Goal: Information Seeking & Learning: Find specific fact

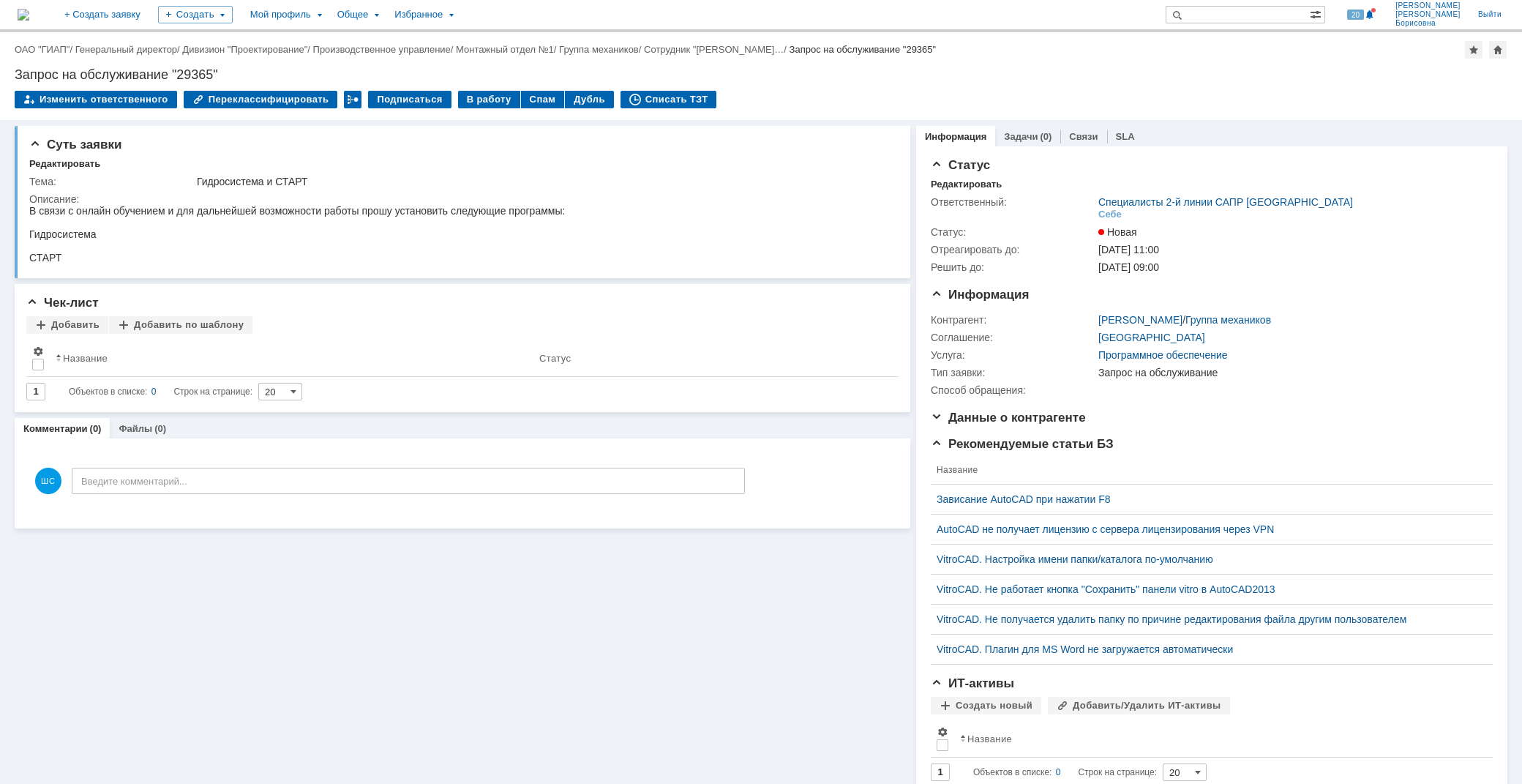
click at [55, 44] on link "ОАО "ГИАП"" at bounding box center [41, 49] width 55 height 11
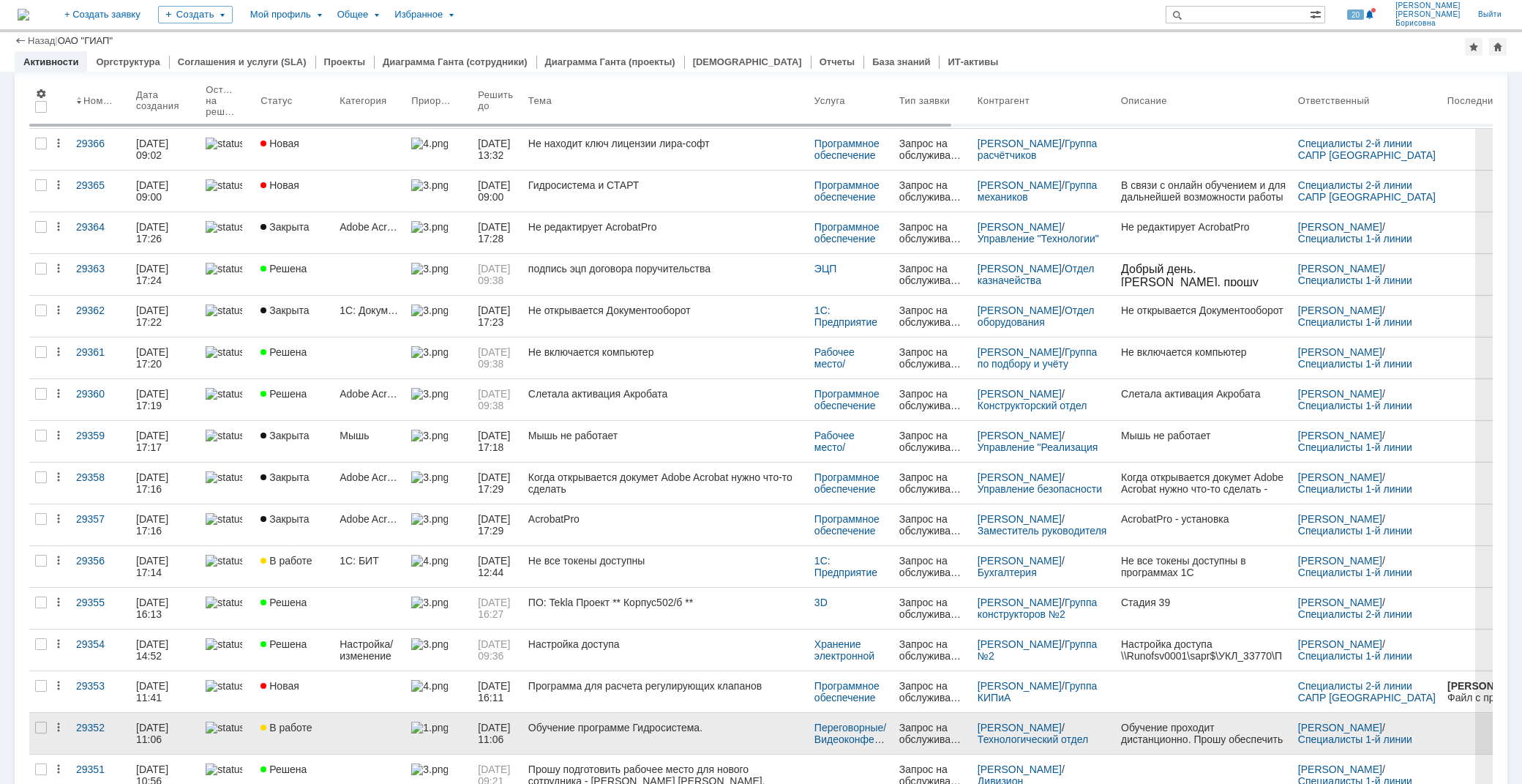
click at [635, 733] on div "Обучение программе Гидросистема." at bounding box center [665, 727] width 274 height 12
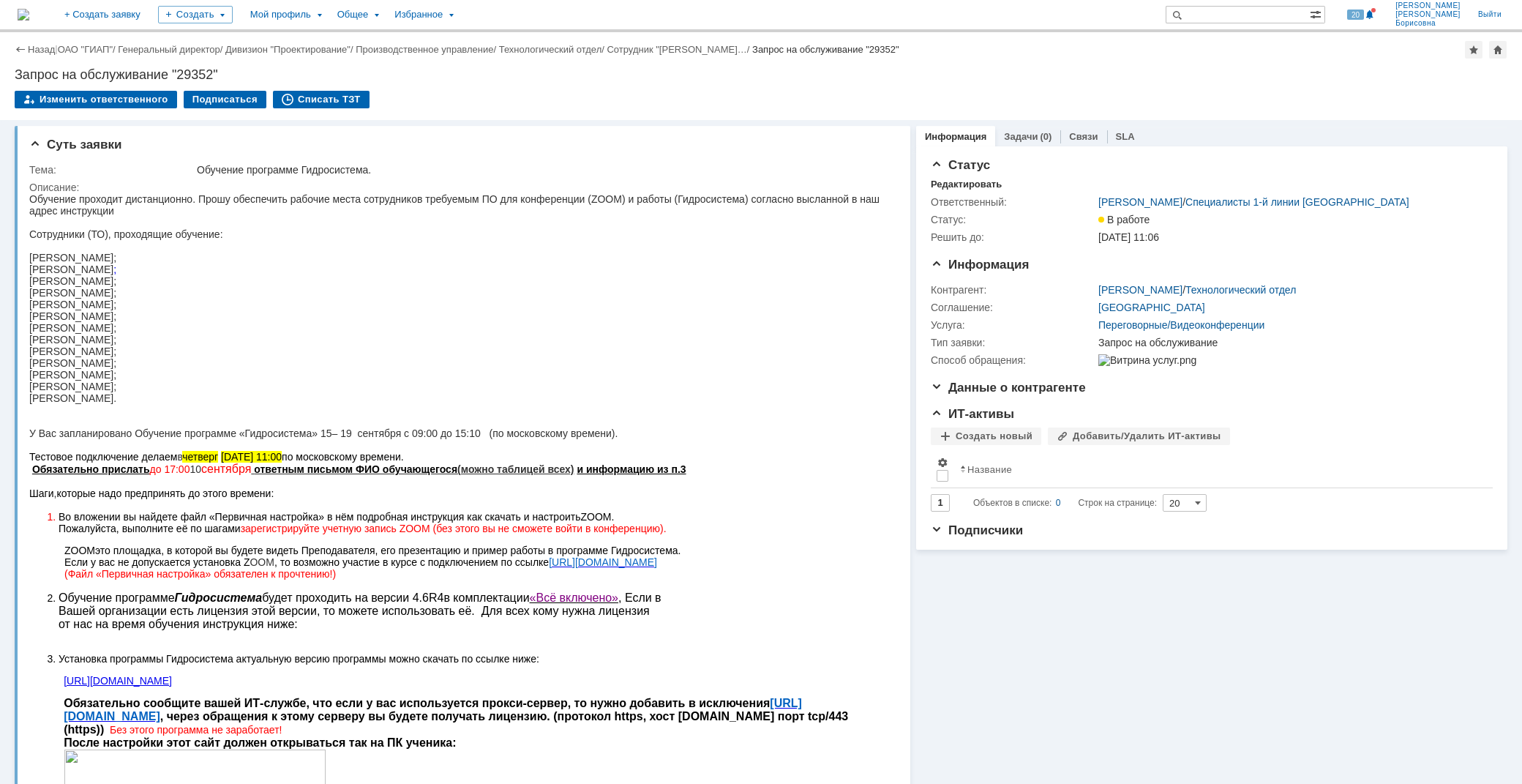
drag, startPoint x: 92, startPoint y: 256, endPoint x: 145, endPoint y: 385, distance: 139.5
click at [451, 313] on div "[PERSON_NAME];" at bounding box center [455, 316] width 852 height 12
drag, startPoint x: 171, startPoint y: 392, endPoint x: 39, endPoint y: 246, distance: 196.8
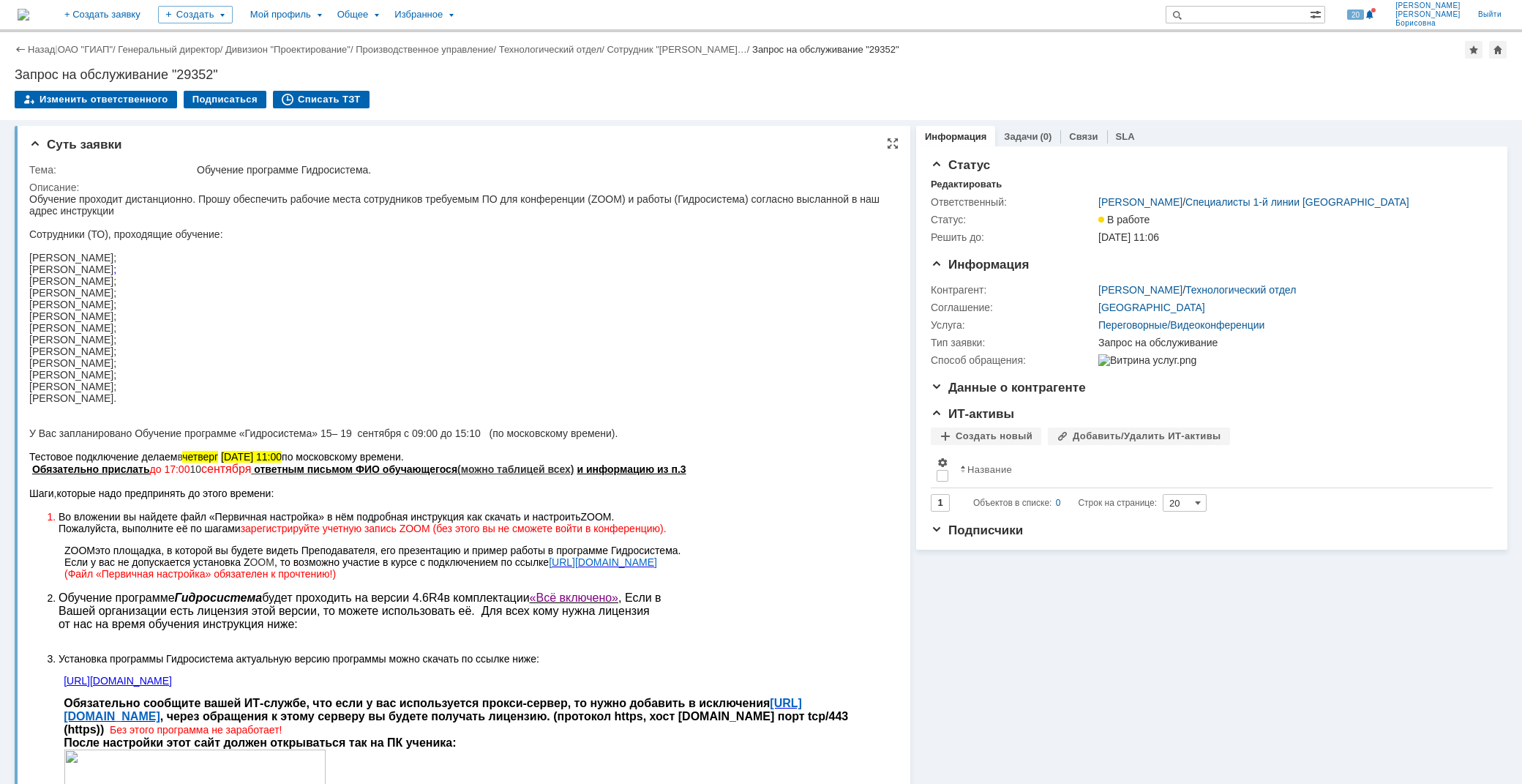
drag, startPoint x: 243, startPoint y: 307, endPoint x: 240, endPoint y: 327, distance: 20.2
click at [243, 310] on div "[PERSON_NAME];" at bounding box center [455, 316] width 852 height 12
click at [171, 357] on div "[PERSON_NAME];" at bounding box center [455, 362] width 852 height 12
click at [101, 305] on div "[PERSON_NAME];" at bounding box center [455, 304] width 852 height 12
drag, startPoint x: 98, startPoint y: 297, endPoint x: 123, endPoint y: 358, distance: 65.9
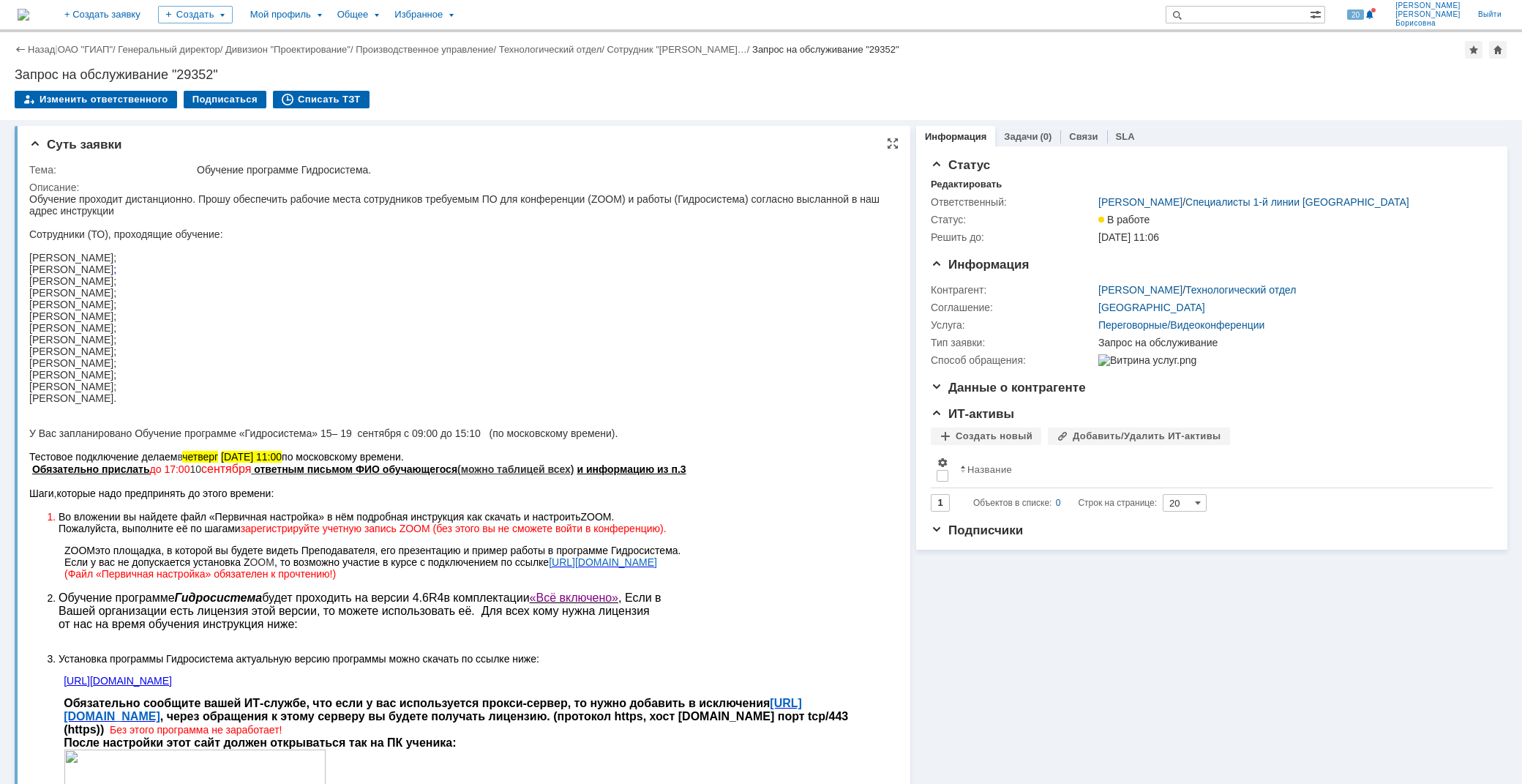
click at [136, 290] on div "[PERSON_NAME];" at bounding box center [455, 293] width 852 height 12
click at [151, 275] on div "[PERSON_NAME];" at bounding box center [455, 280] width 852 height 12
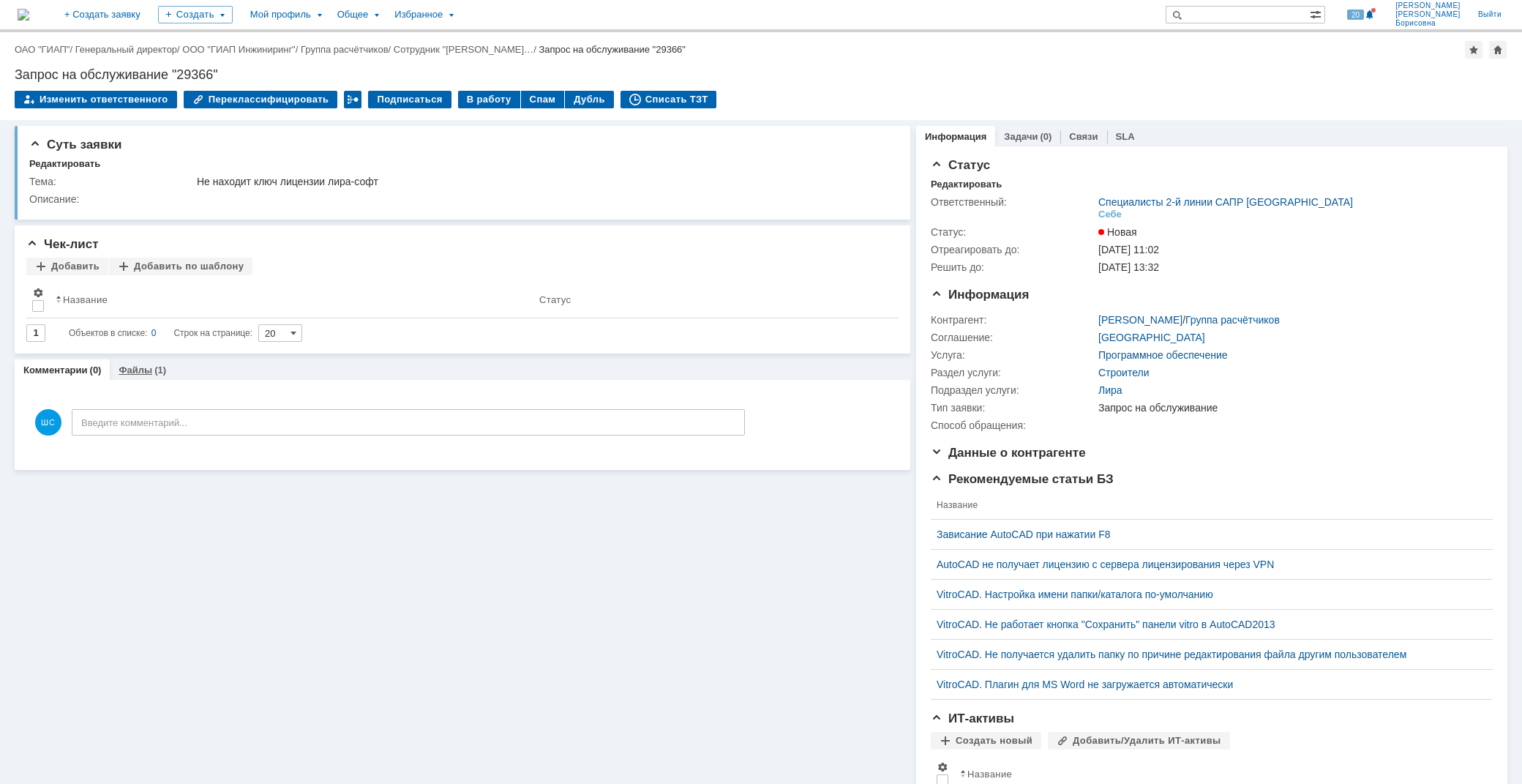
click at [139, 369] on link "Файлы" at bounding box center [135, 370] width 34 height 11
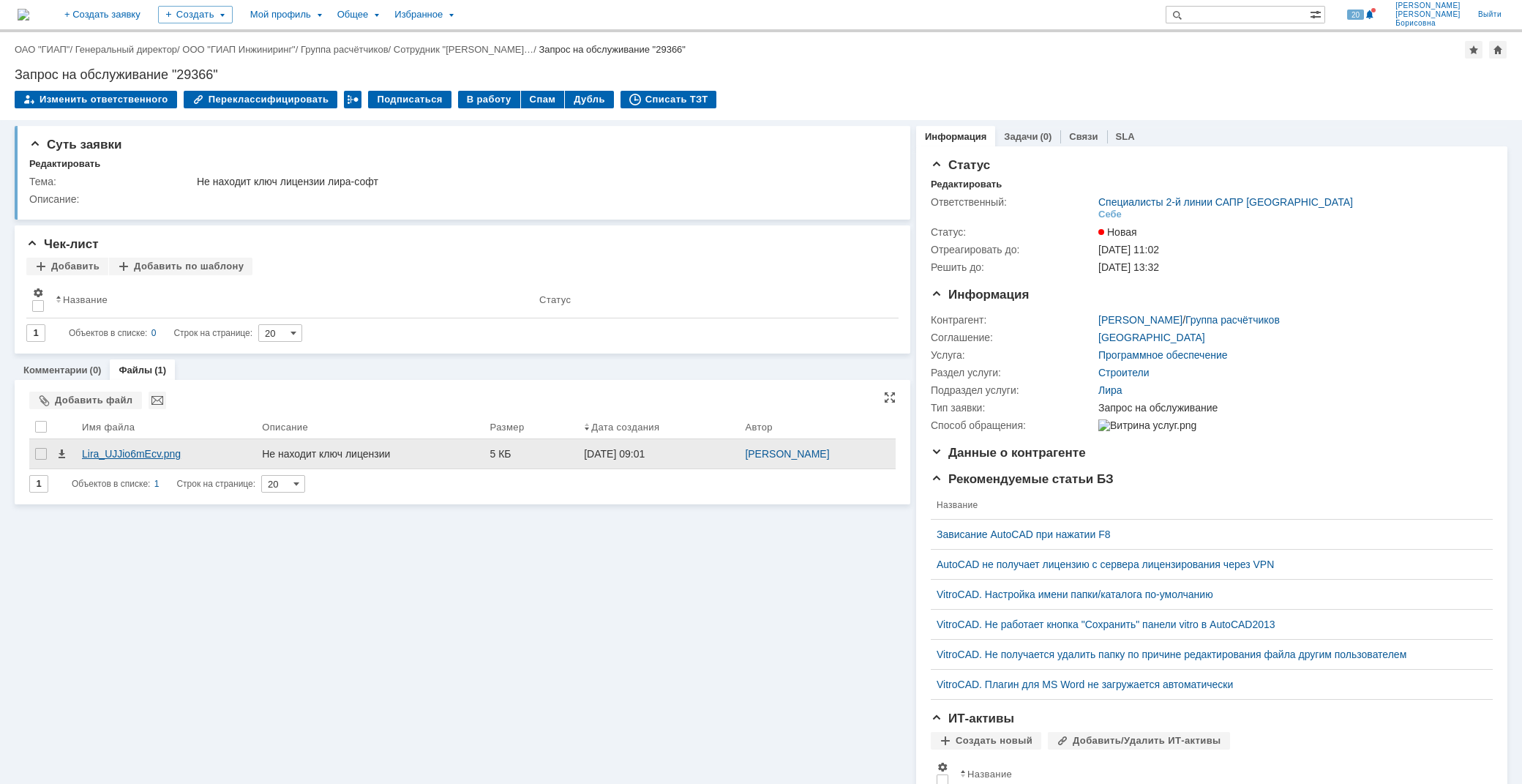
click at [172, 451] on div "Lira_UJJio6mEcv.png" at bounding box center [166, 453] width 168 height 12
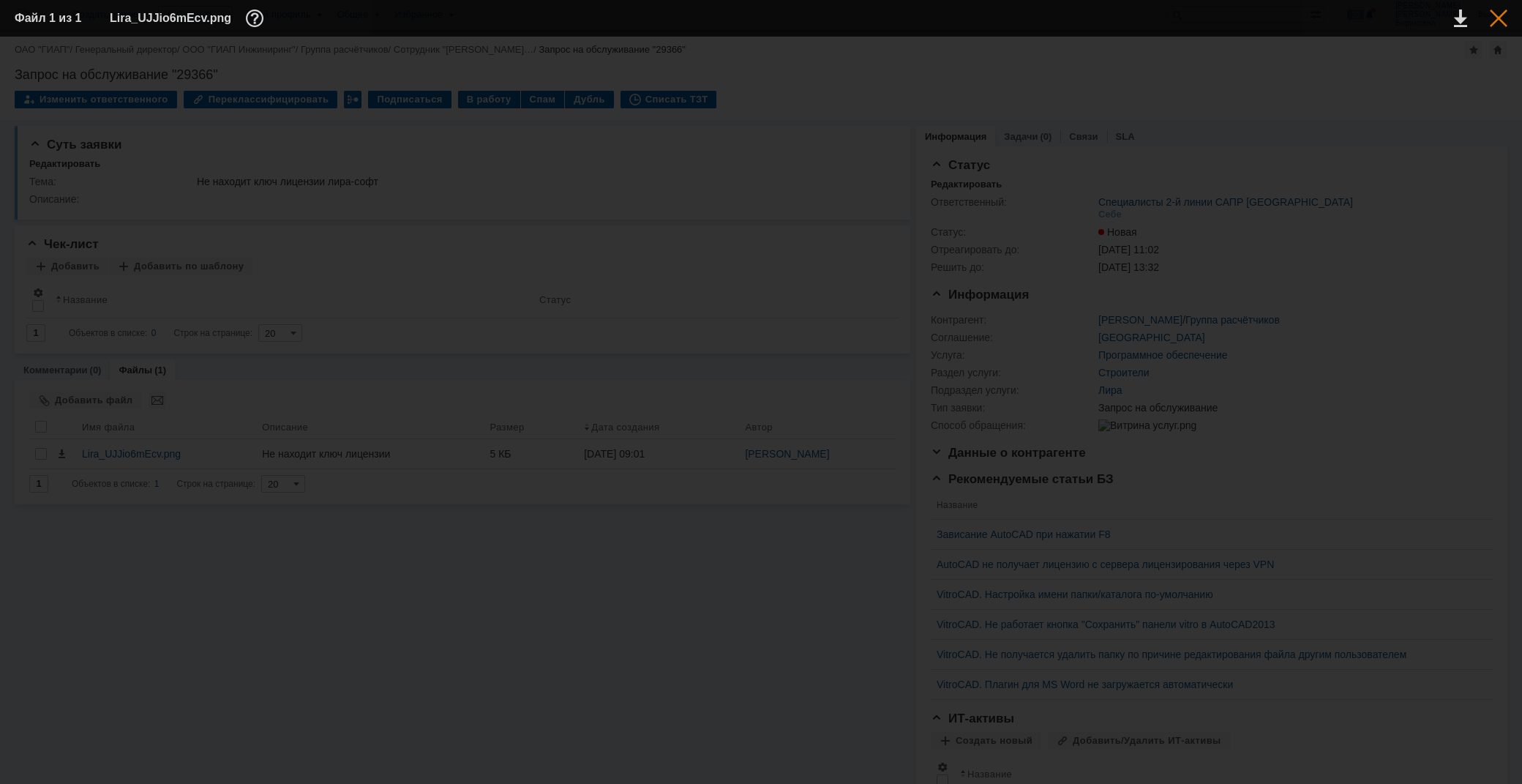
click at [1500, 20] on div at bounding box center [1498, 18] width 18 height 18
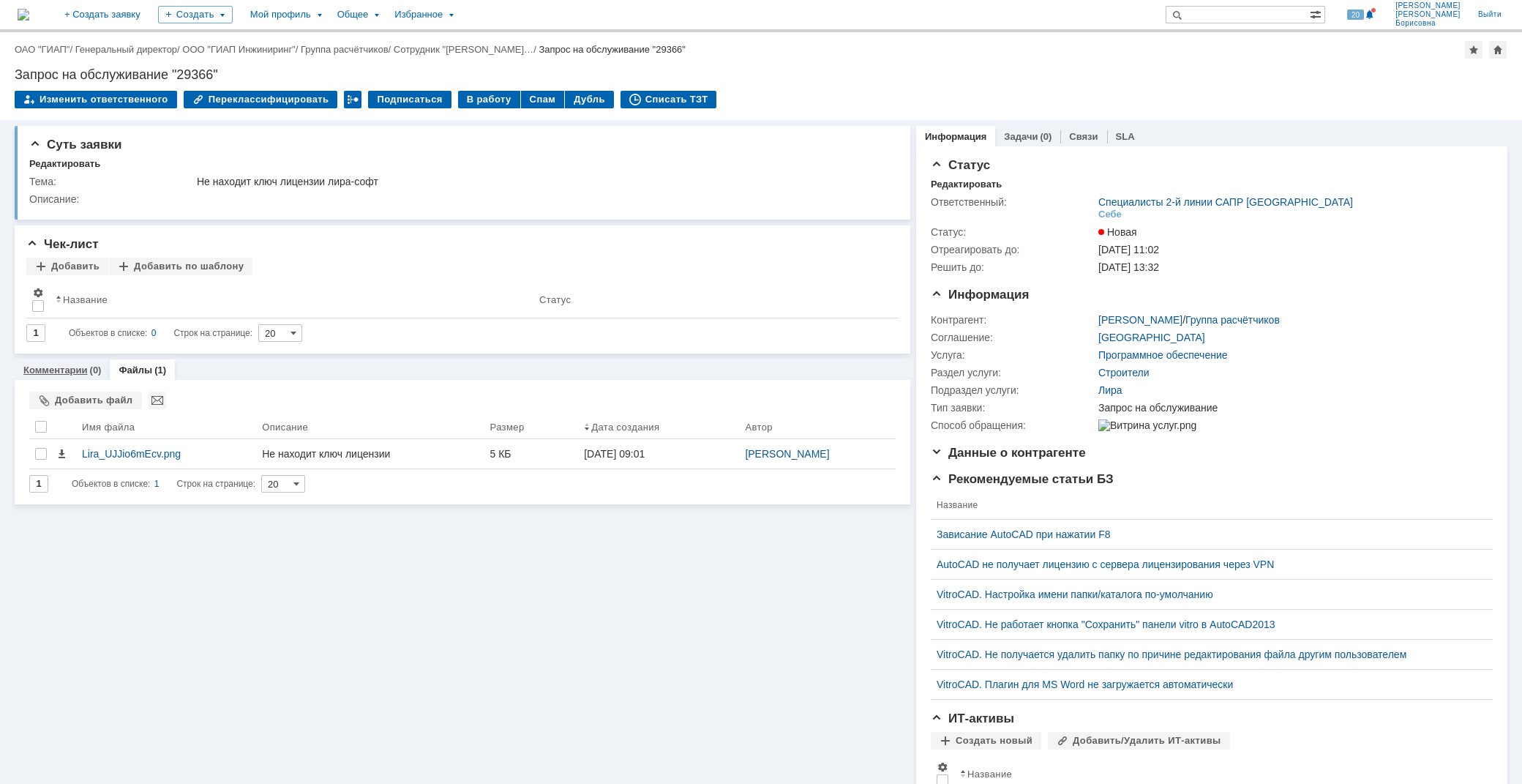
click at [53, 369] on link "Комментарии" at bounding box center [55, 370] width 65 height 11
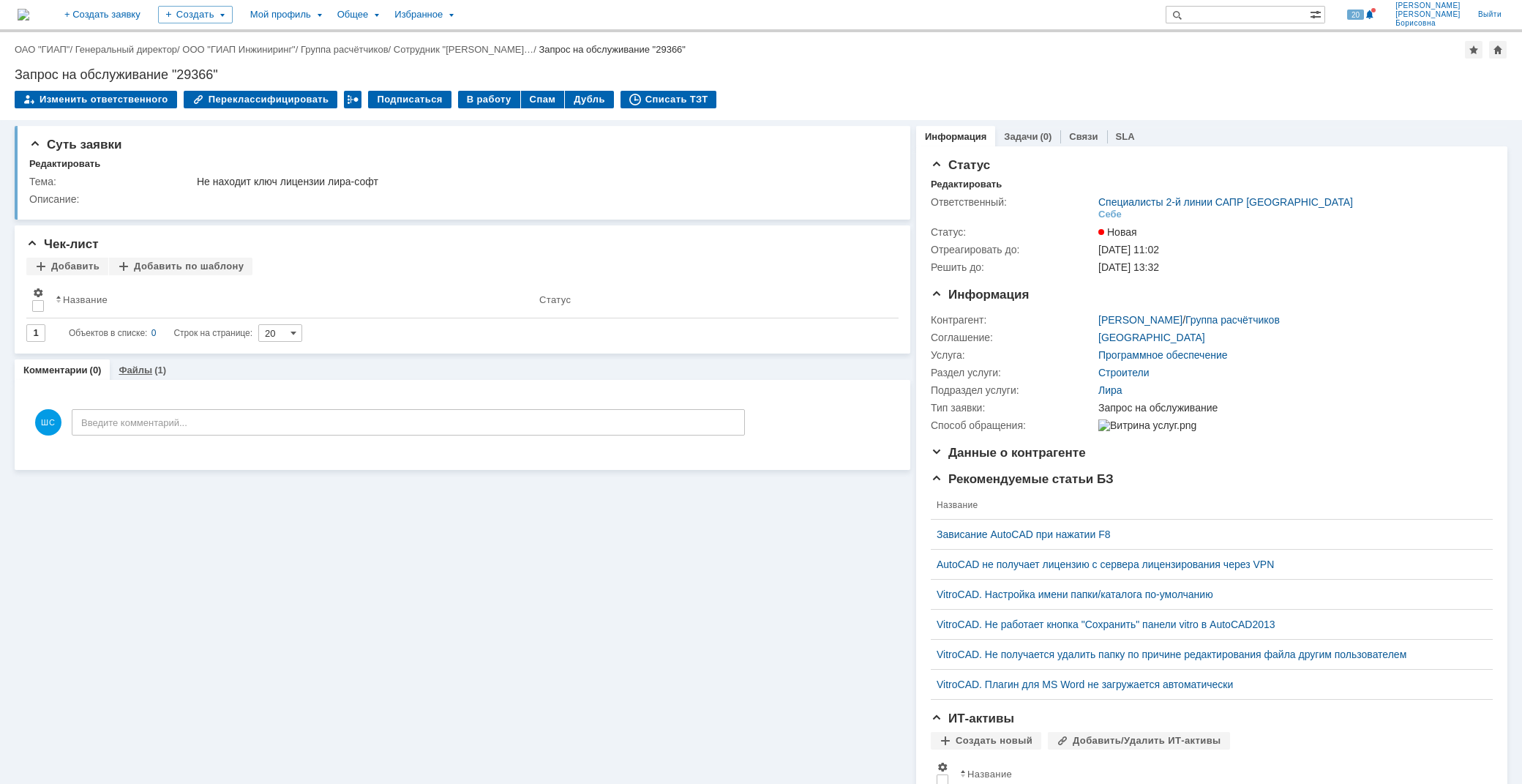
click at [137, 369] on link "Файлы" at bounding box center [135, 370] width 34 height 11
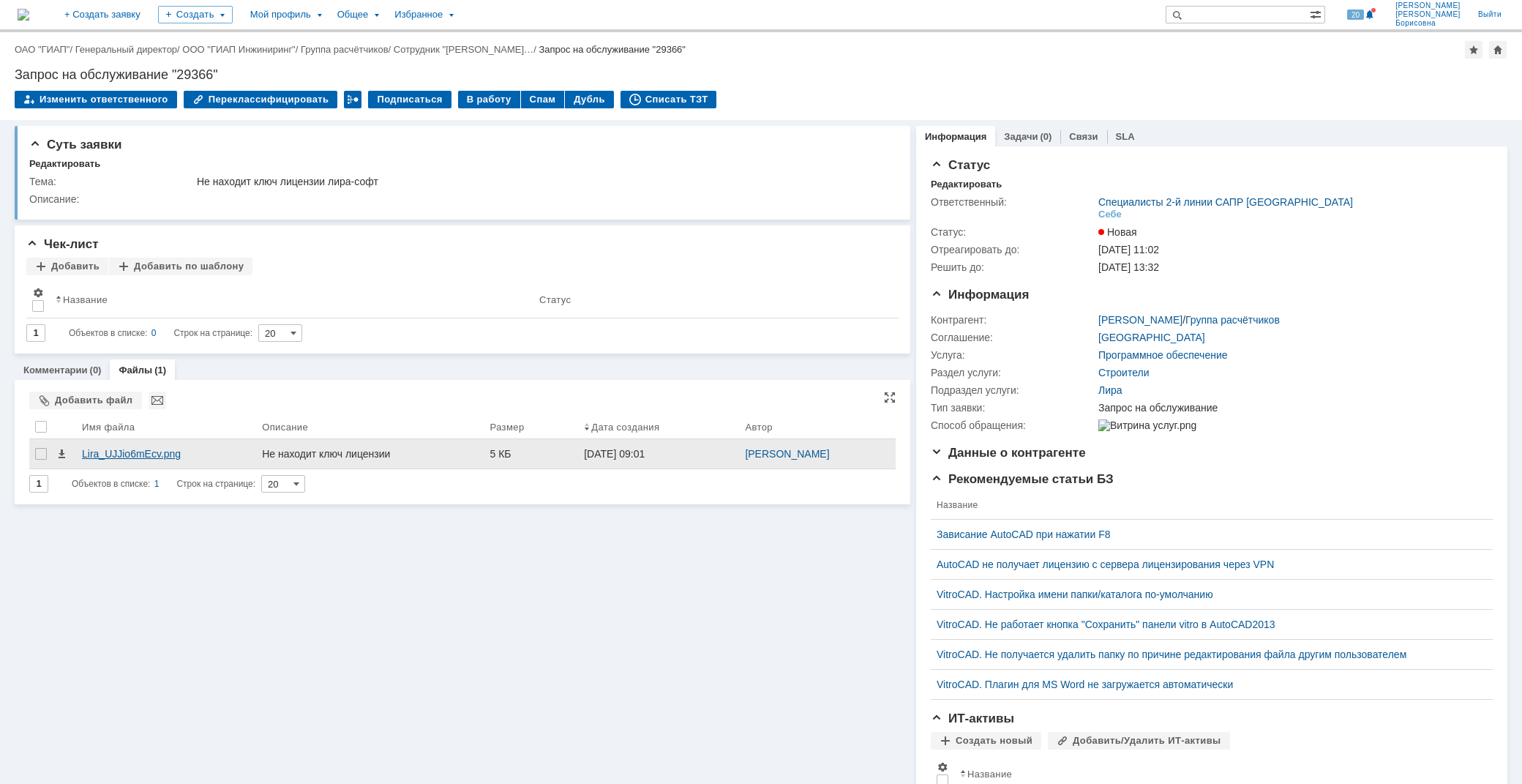
click at [148, 451] on div "Lira_UJJio6mEcv.png" at bounding box center [166, 453] width 168 height 12
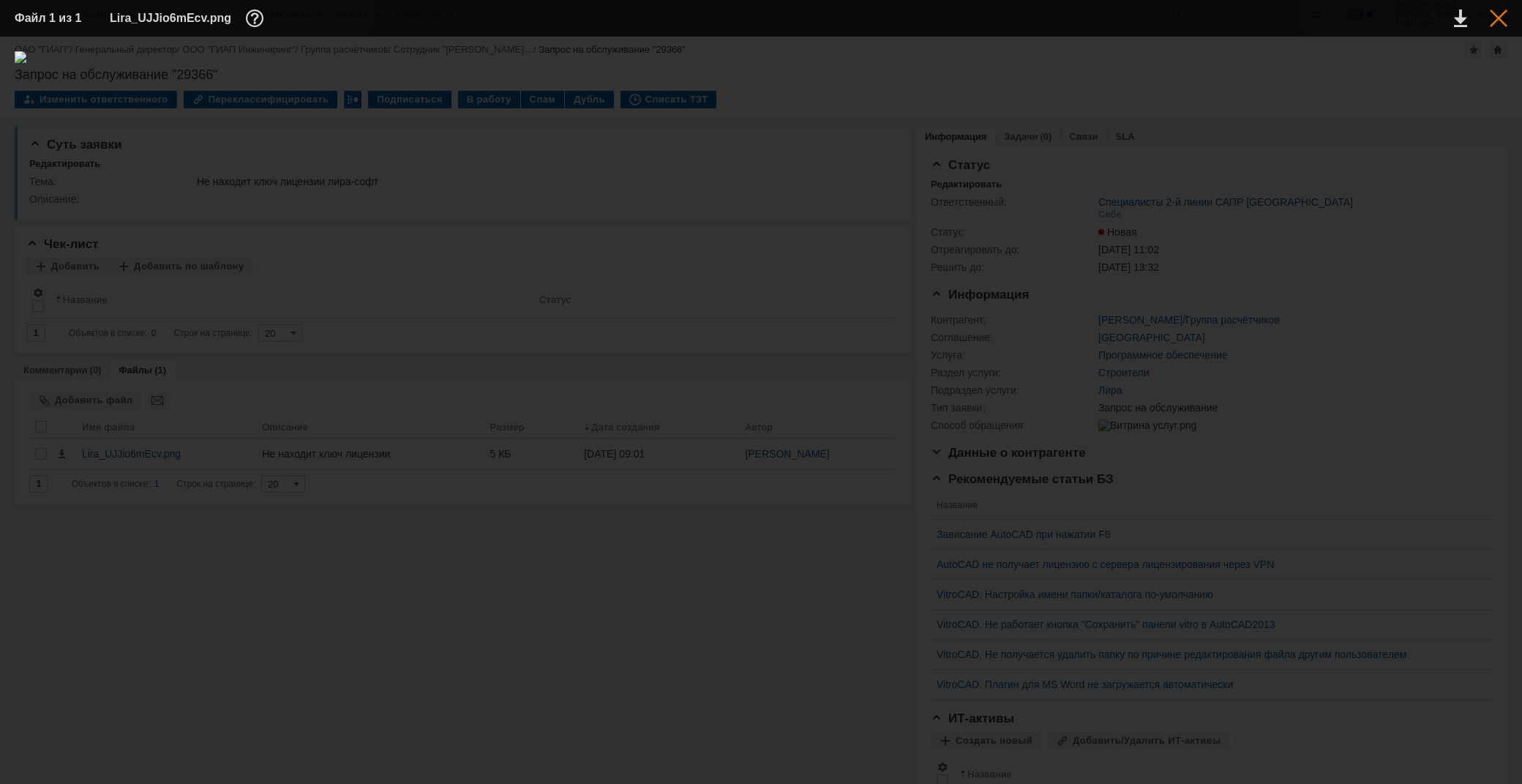
click at [1501, 18] on div at bounding box center [1498, 18] width 18 height 18
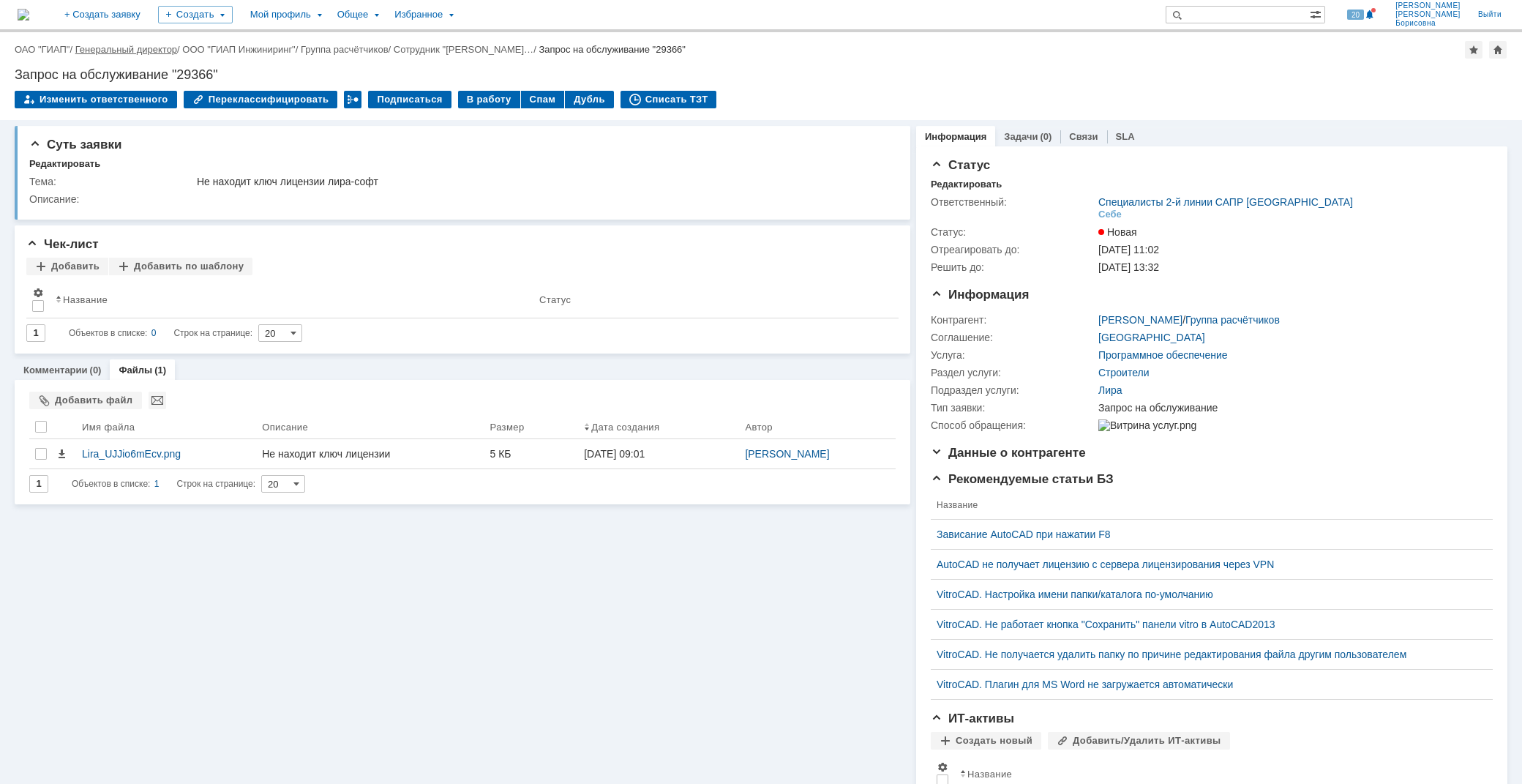
click at [134, 48] on link "Генеральный директор" at bounding box center [126, 49] width 101 height 11
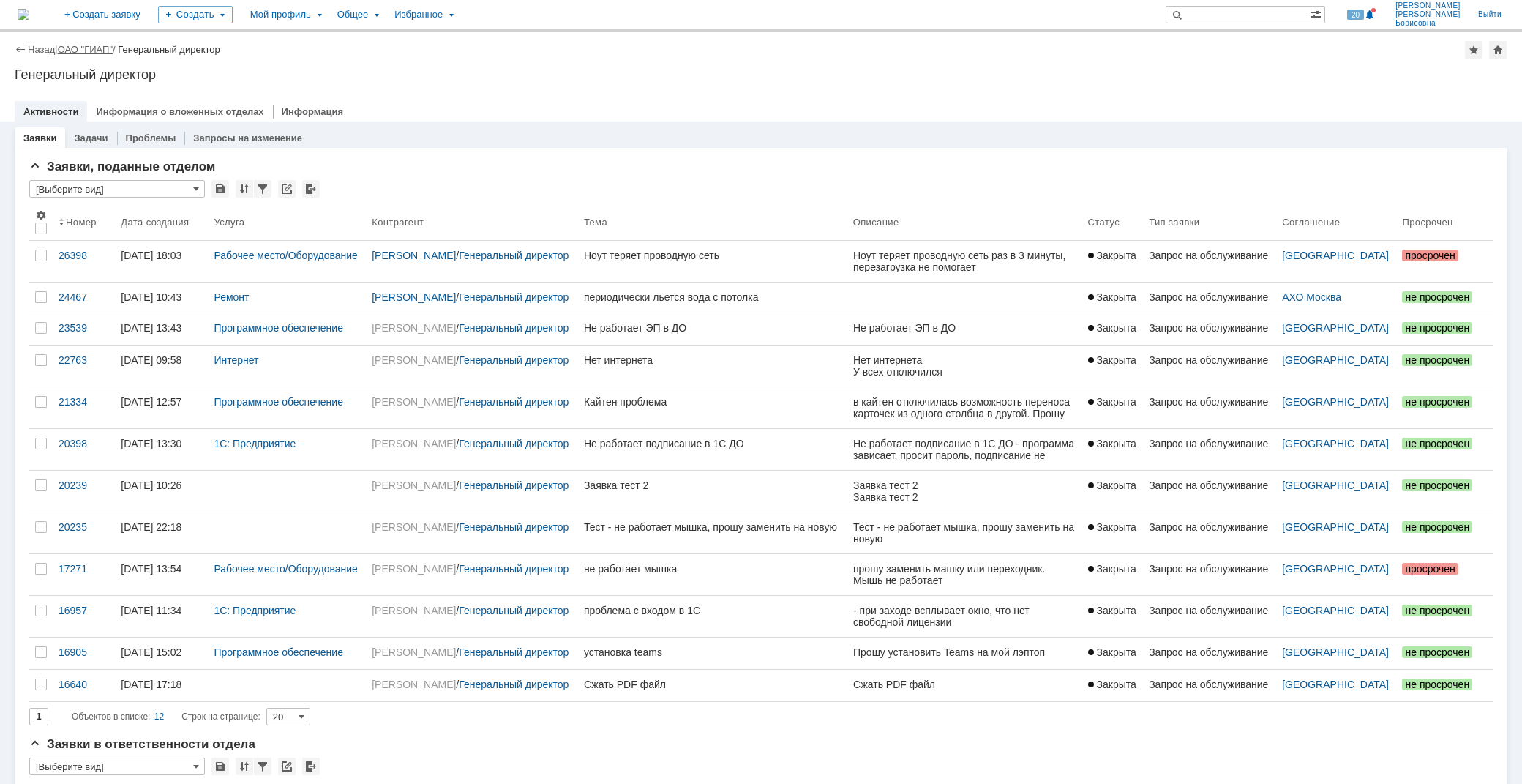
click at [70, 49] on link "ОАО "ГИАП"" at bounding box center [84, 49] width 55 height 11
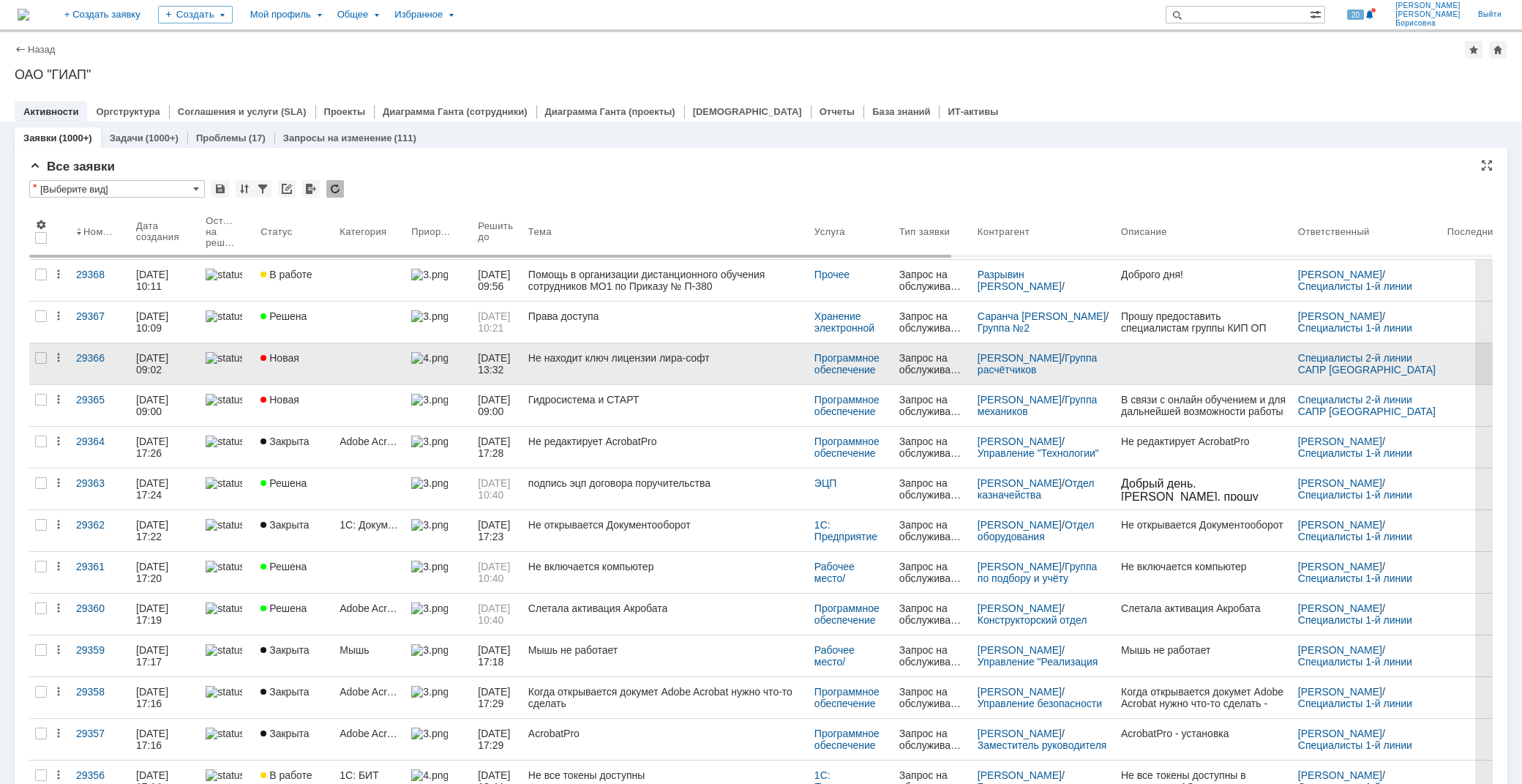
click at [558, 361] on div "Не находит ключ лицензии лира-софт" at bounding box center [665, 357] width 274 height 12
